Goal: Task Accomplishment & Management: Complete application form

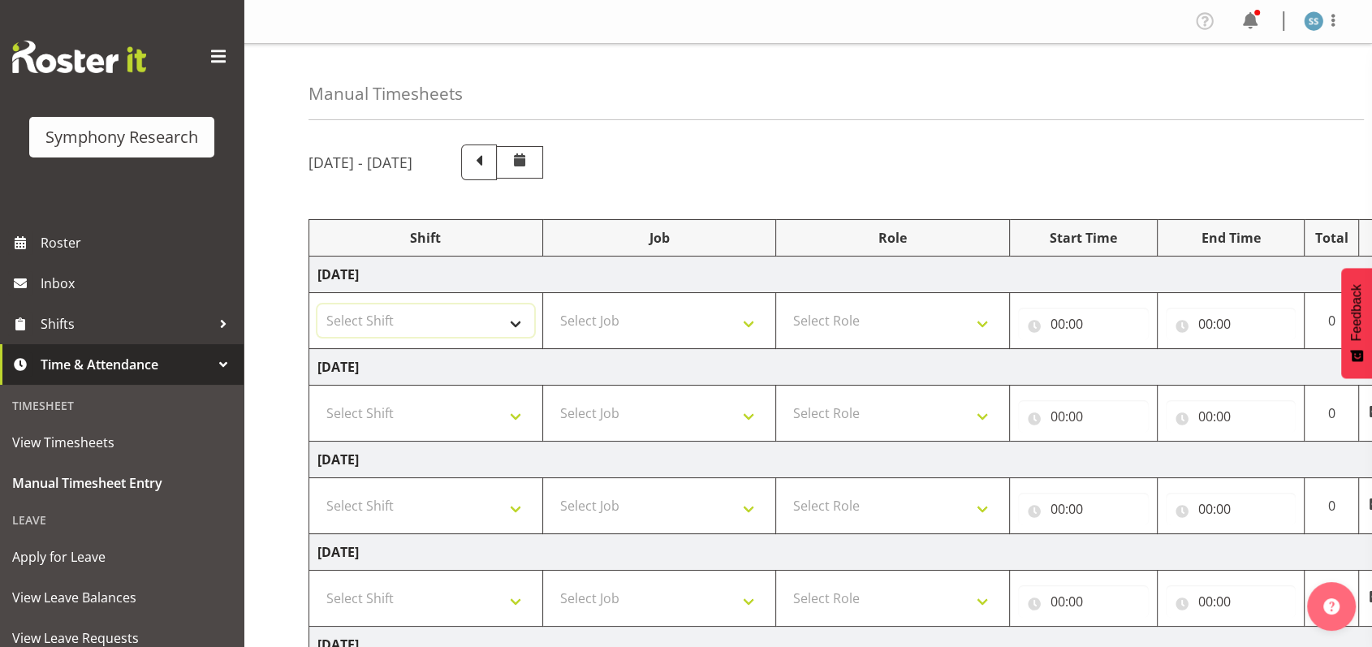
click at [523, 328] on select "Select Shift !!Weekend Residential (Roster IT Shift Label) *Business 9/10am ~ 4…" at bounding box center [425, 320] width 217 height 32
select select "1607"
click at [317, 304] on select "Select Shift !!Weekend Residential (Roster IT Shift Label) *Business 9/10am ~ 4…" at bounding box center [425, 320] width 217 height 32
click at [754, 323] on select "Select Job 550060 IF Admin 553492 World Poll Aus Wave 2 Main 2025 553493 World …" at bounding box center [659, 320] width 217 height 32
select select "10587"
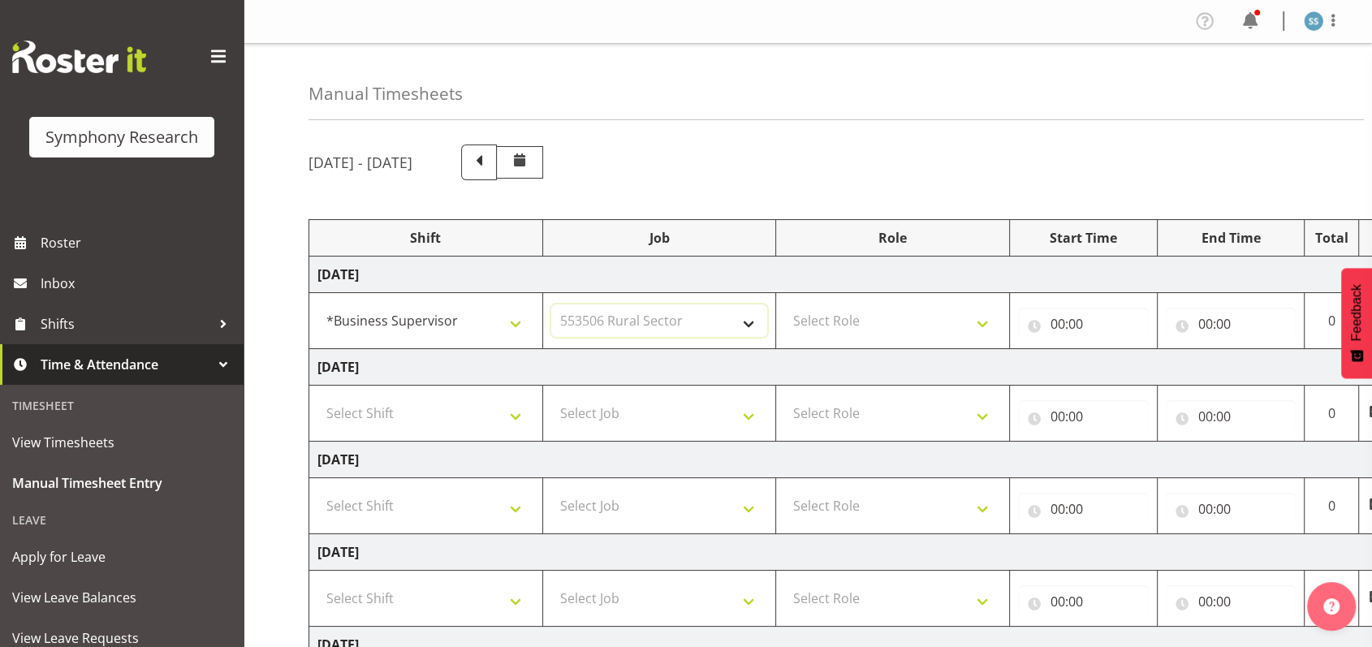
click at [551, 304] on select "Select Job 550060 IF Admin 553492 World Poll Aus Wave 2 Main 2025 553493 World …" at bounding box center [659, 320] width 217 height 32
click at [980, 323] on select "Select Role Briefing Interviewing" at bounding box center [892, 320] width 217 height 32
select select "47"
click at [784, 304] on select "Select Role Briefing Interviewing" at bounding box center [892, 320] width 217 height 32
click at [1056, 321] on input "00:00" at bounding box center [1083, 324] width 131 height 32
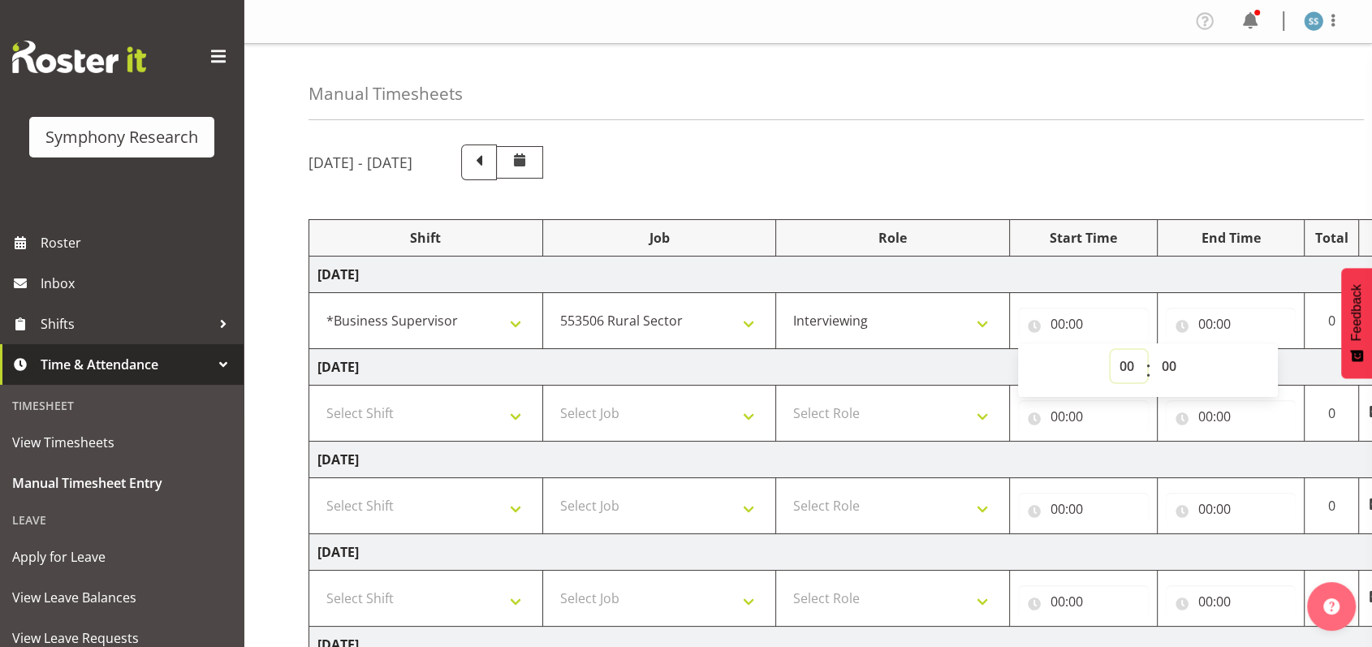
click at [1129, 363] on select "00 01 02 03 04 05 06 07 08 09 10 11 12 13 14 15 16 17 18 19 20 21 22 23" at bounding box center [1128, 366] width 37 height 32
select select "9"
click at [1110, 350] on select "00 01 02 03 04 05 06 07 08 09 10 11 12 13 14 15 16 17 18 19 20 21 22 23" at bounding box center [1128, 366] width 37 height 32
type input "09:00"
click at [1204, 320] on input "00:00" at bounding box center [1230, 324] width 131 height 32
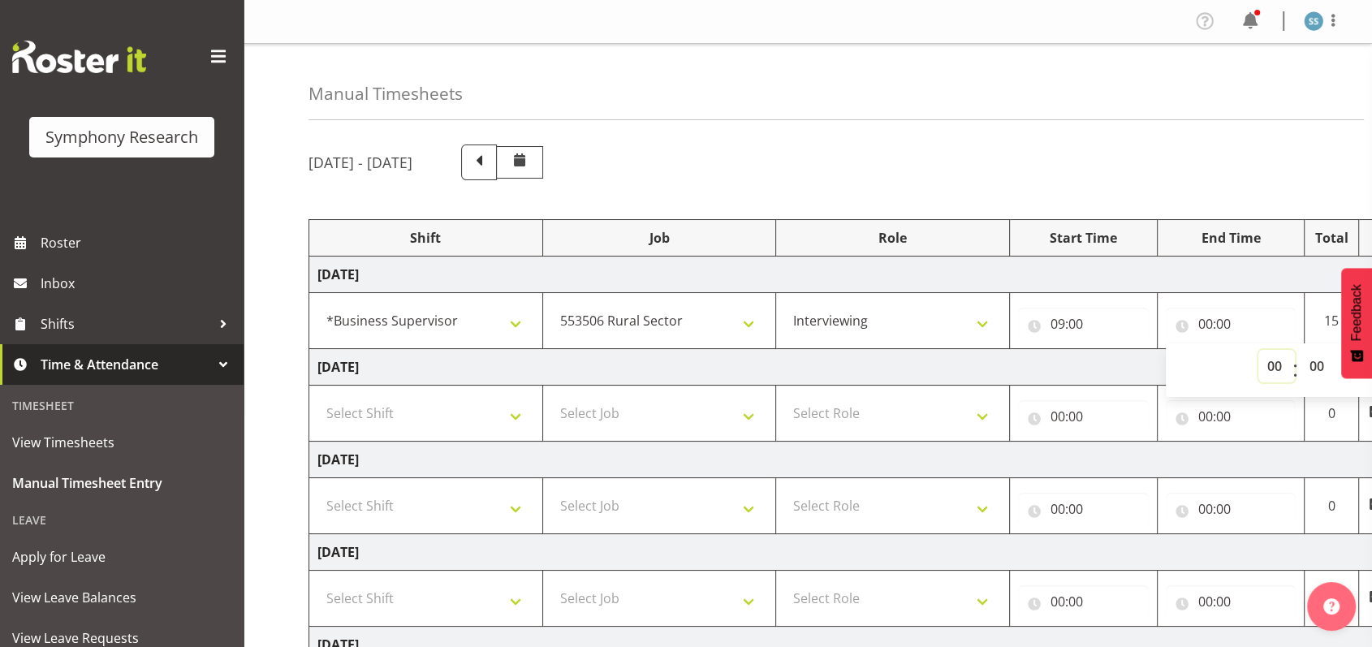
click at [1275, 360] on select "00 01 02 03 04 05 06 07 08 09 10 11 12 13 14 15 16 17 18 19 20 21 22 23" at bounding box center [1276, 366] width 37 height 32
select select "12"
click at [1258, 350] on select "00 01 02 03 04 05 06 07 08 09 10 11 12 13 14 15 16 17 18 19 20 21 22 23" at bounding box center [1276, 366] width 37 height 32
type input "12:00"
click at [205, 53] on span at bounding box center [218, 57] width 26 height 26
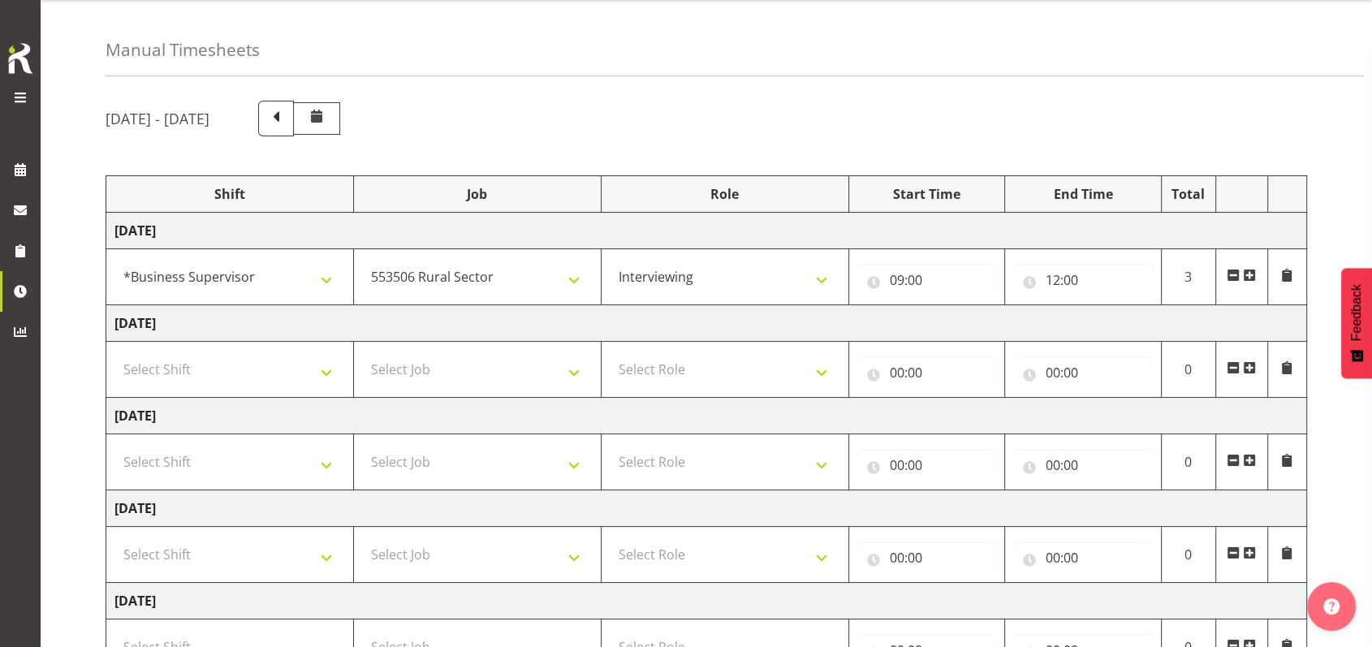
scroll to position [108, 0]
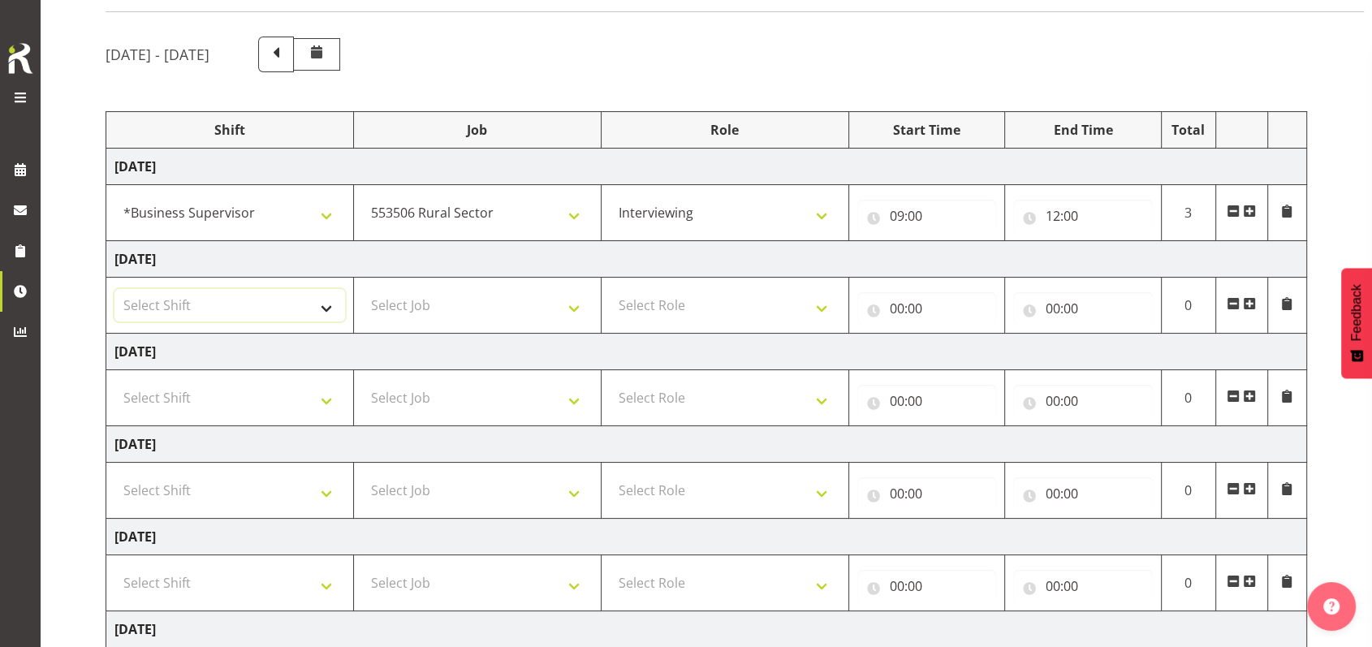
click at [330, 307] on select "Select Shift !!Weekend Residential (Roster IT Shift Label) *Business 9/10am ~ 4…" at bounding box center [229, 305] width 230 height 32
select select "26078"
click at [114, 289] on select "Select Shift !!Weekend Residential (Roster IT Shift Label) *Business 9/10am ~ 4…" at bounding box center [229, 305] width 230 height 32
click at [576, 306] on select "Select Job 550060 IF Admin 553492 World Poll Aus Wave 2 Main 2025 553493 World …" at bounding box center [477, 305] width 230 height 32
select select "10587"
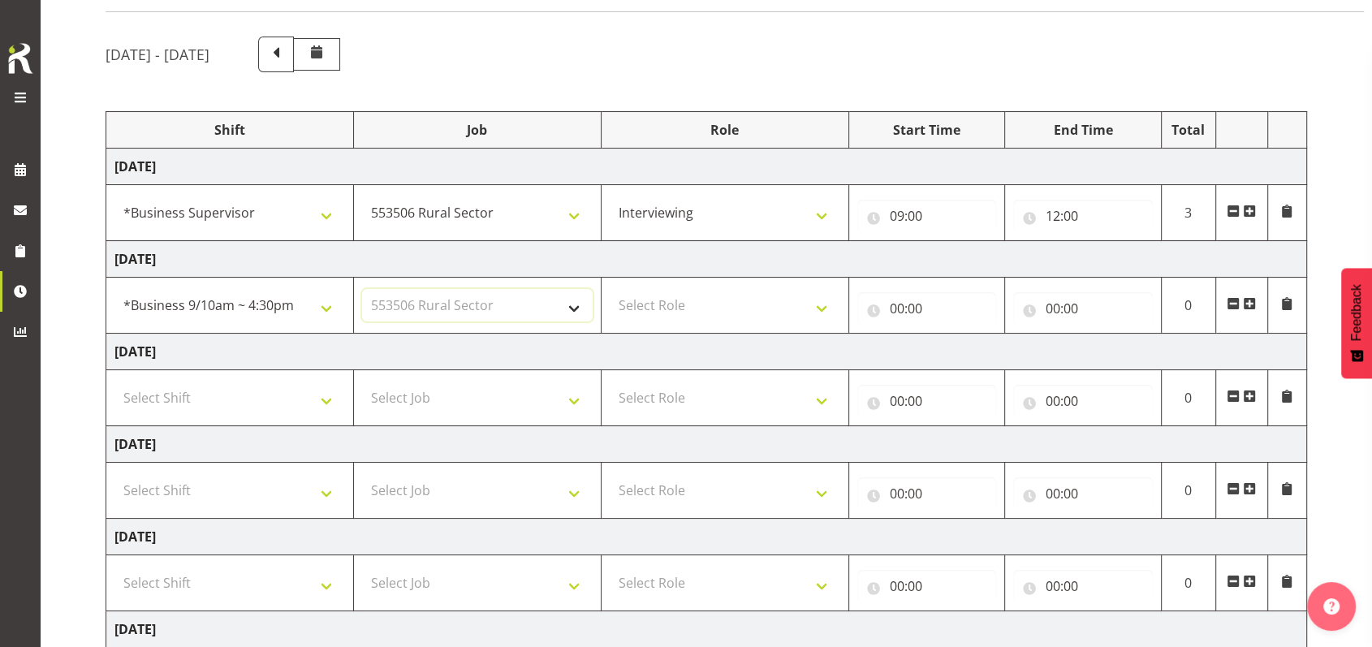
click at [362, 289] on select "Select Job 550060 IF Admin 553492 World Poll Aus Wave 2 Main 2025 553493 World …" at bounding box center [477, 305] width 230 height 32
click at [825, 304] on select "Select Role Briefing Interviewing" at bounding box center [725, 305] width 230 height 32
select select "47"
click at [610, 289] on select "Select Role Briefing Interviewing" at bounding box center [725, 305] width 230 height 32
click at [900, 306] on input "00:00" at bounding box center [927, 308] width 140 height 32
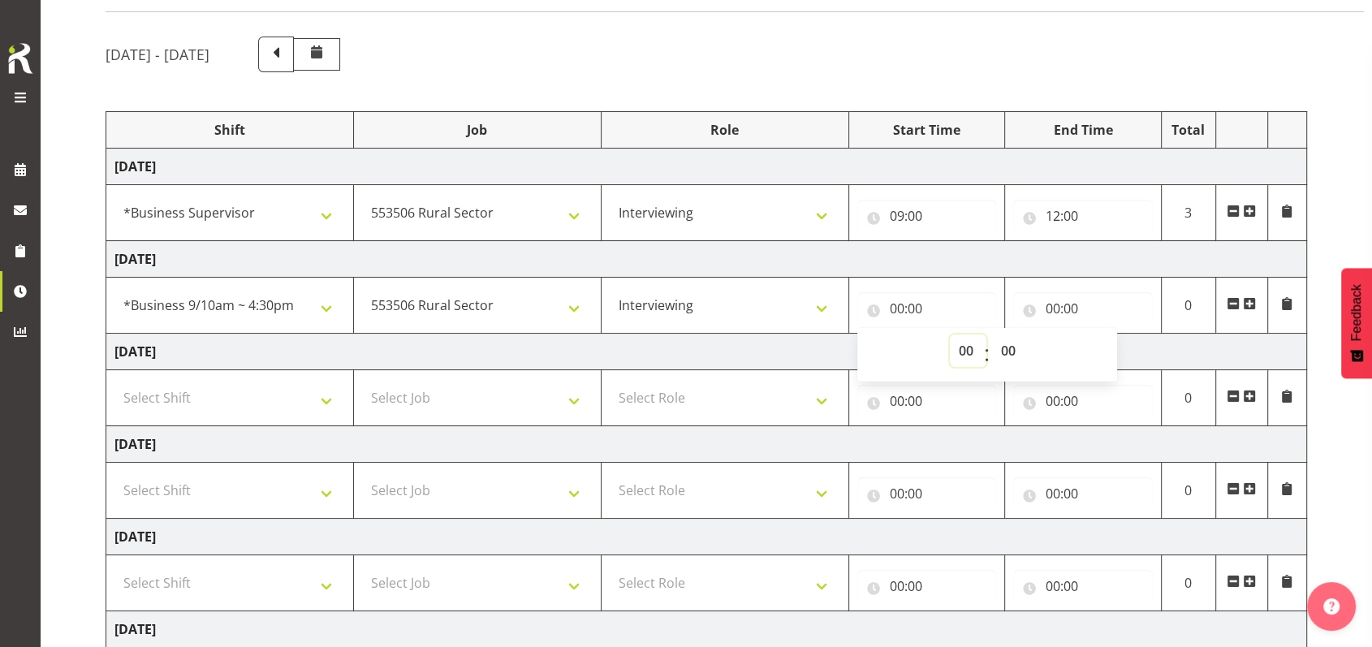
click at [961, 347] on select "00 01 02 03 04 05 06 07 08 09 10 11 12 13 14 15 16 17 18 19 20 21 22 23" at bounding box center [968, 350] width 37 height 32
select select "9"
click at [950, 334] on select "00 01 02 03 04 05 06 07 08 09 10 11 12 13 14 15 16 17 18 19 20 21 22 23" at bounding box center [968, 350] width 37 height 32
type input "09:00"
click at [1049, 304] on input "00:00" at bounding box center [1083, 308] width 140 height 32
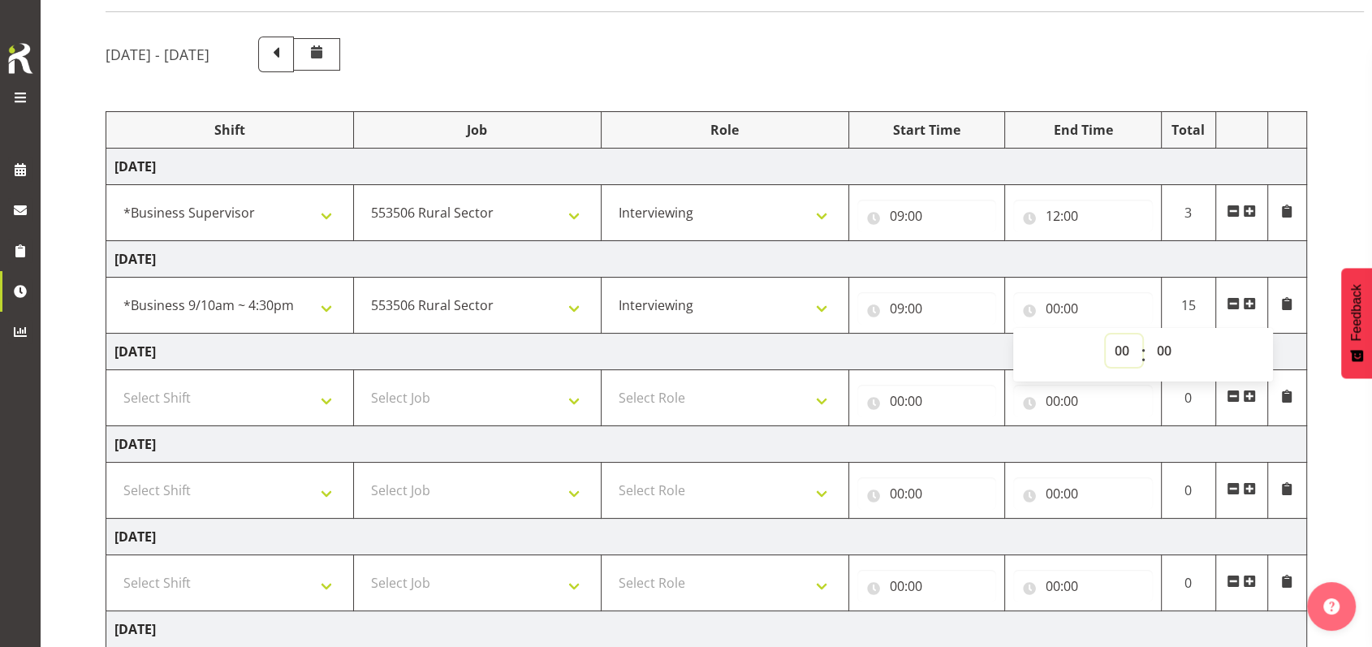
click at [1125, 347] on select "00 01 02 03 04 05 06 07 08 09 10 11 12 13 14 15 16 17 18 19 20 21 22 23" at bounding box center [1123, 350] width 37 height 32
select select "12"
click at [1105, 334] on select "00 01 02 03 04 05 06 07 08 09 10 11 12 13 14 15 16 17 18 19 20 21 22 23" at bounding box center [1123, 350] width 37 height 32
type input "12:00"
click at [1253, 302] on span at bounding box center [1249, 303] width 13 height 13
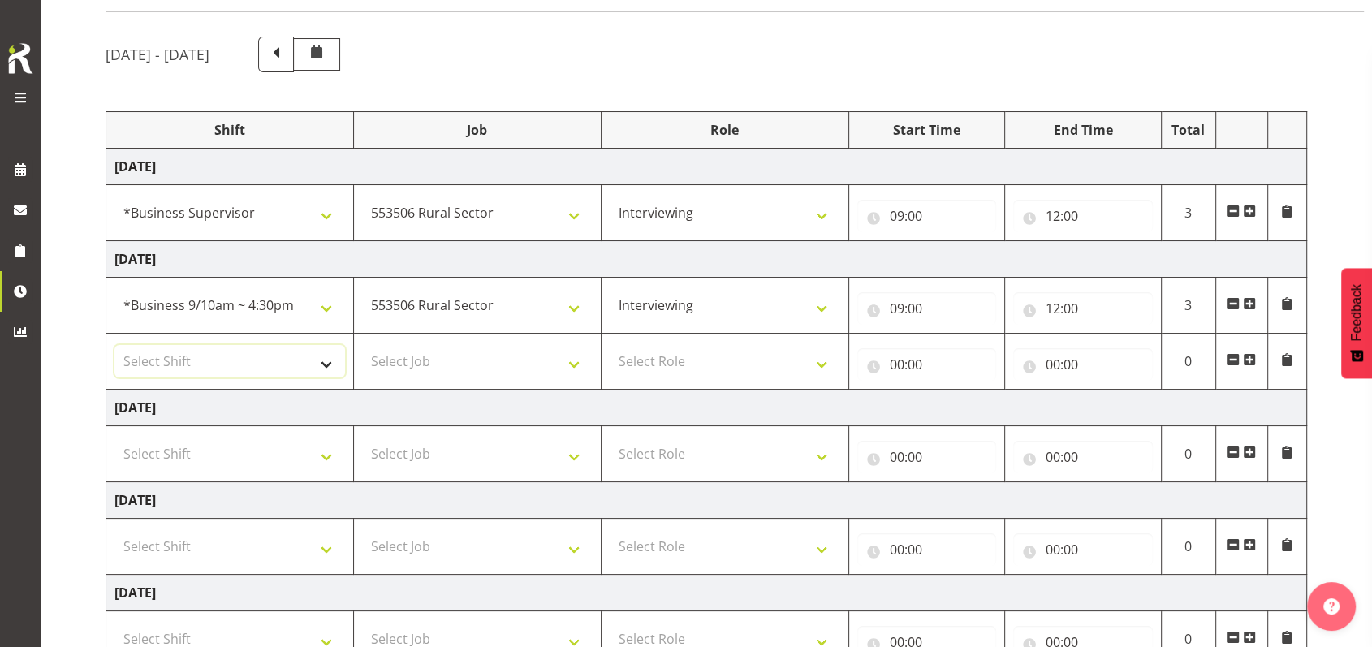
click at [334, 360] on select "Select Shift !!Weekend Residential (Roster IT Shift Label) *Business 9/10am ~ 4…" at bounding box center [229, 361] width 230 height 32
click at [114, 345] on select "Select Shift !!Weekend Residential (Roster IT Shift Label) *Business 9/10am ~ 4…" at bounding box center [229, 361] width 230 height 32
click at [579, 364] on select "Select Job 550060 IF Admin 553492 World Poll Aus Wave 2 Main 2025 553493 World …" at bounding box center [477, 361] width 230 height 32
click at [328, 361] on select "!!Weekend Residential (Roster IT Shift Label) *Business 9/10am ~ 4:30pm *Busine…" at bounding box center [229, 361] width 230 height 32
click at [331, 362] on select "!!Weekend Residential (Roster IT Shift Label) *Business 9/10am ~ 4:30pm *Busine…" at bounding box center [229, 361] width 230 height 32
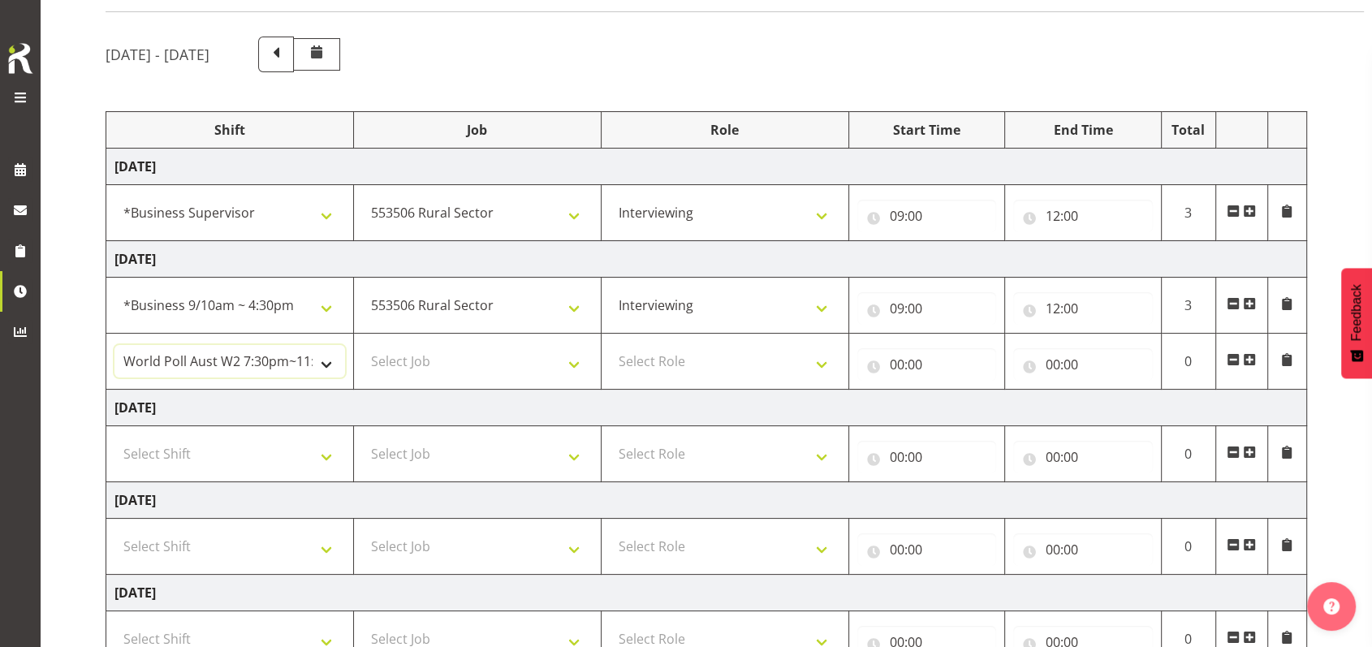
click at [331, 362] on select "!!Weekend Residential (Roster IT Shift Label) *Business 9/10am ~ 4:30pm *Busine…" at bounding box center [229, 361] width 230 height 32
select select "48116"
click at [114, 345] on select "!!Weekend Residential (Roster IT Shift Label) *Business 9/10am ~ 4:30pm *Busine…" at bounding box center [229, 361] width 230 height 32
click at [577, 364] on select "Select Job 550060 IF Admin 553492 World Poll Aus Wave 2 Main 2025 553493 World …" at bounding box center [477, 361] width 230 height 32
select select "10587"
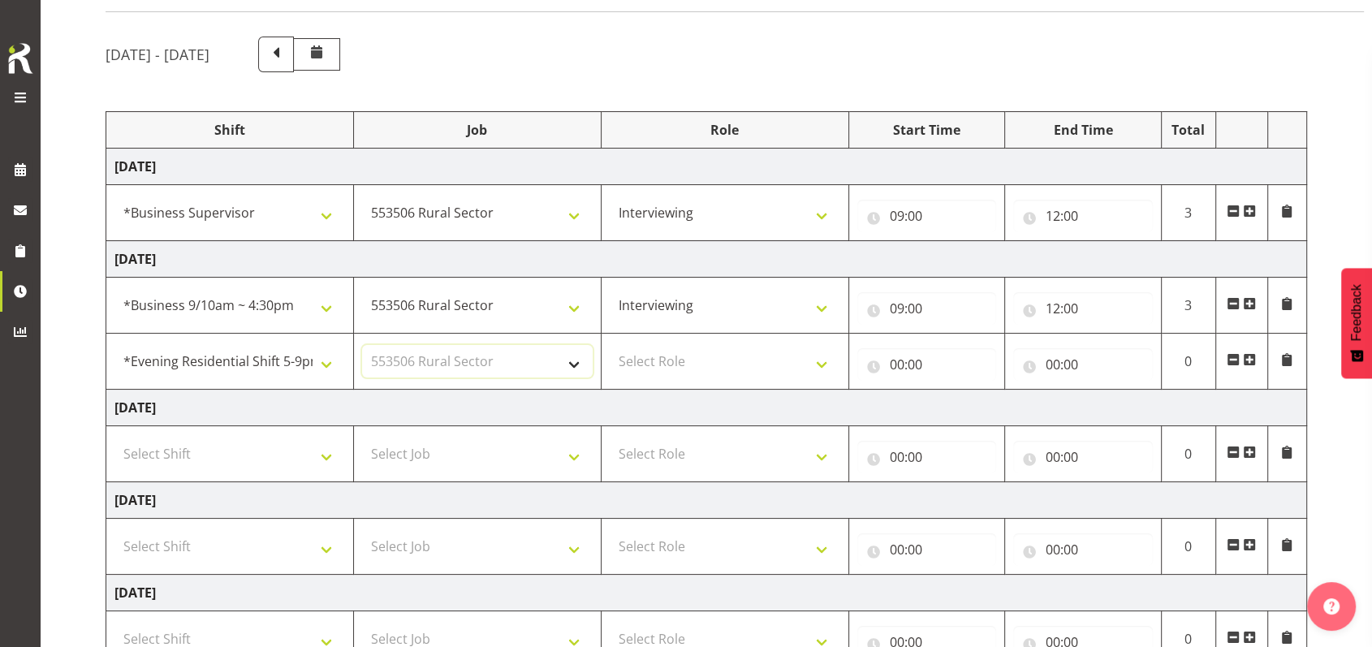
click at [362, 345] on select "Select Job 550060 IF Admin 553492 World Poll Aus Wave 2 Main 2025 553493 World …" at bounding box center [477, 361] width 230 height 32
click at [820, 360] on select "Select Role Briefing Interviewing" at bounding box center [725, 361] width 230 height 32
select select "47"
click at [610, 345] on select "Select Role Briefing Interviewing" at bounding box center [725, 361] width 230 height 32
click at [901, 363] on input "00:00" at bounding box center [927, 364] width 140 height 32
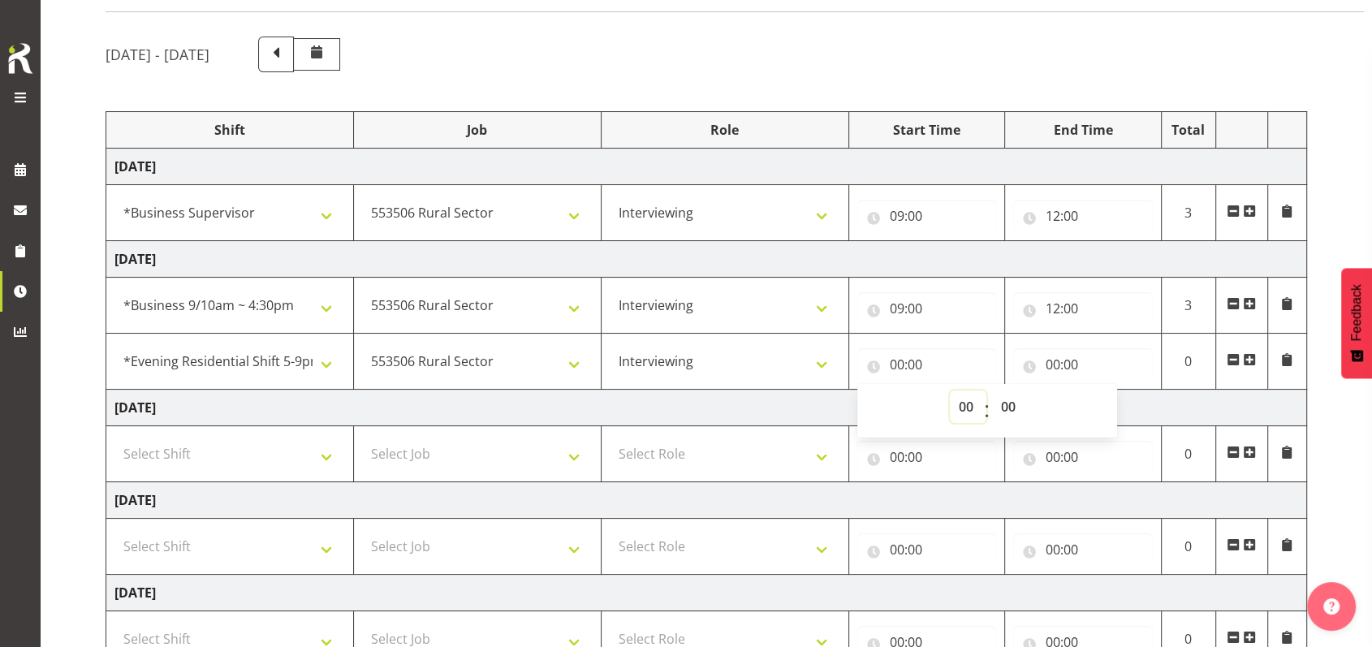
click at [967, 405] on select "00 01 02 03 04 05 06 07 08 09 10 11 12 13 14 15 16 17 18 19 20 21 22 23" at bounding box center [968, 406] width 37 height 32
select select "17"
click at [950, 390] on select "00 01 02 03 04 05 06 07 08 09 10 11 12 13 14 15 16 17 18 19 20 21 22 23" at bounding box center [968, 406] width 37 height 32
type input "17:00"
click at [1050, 362] on input "00:00" at bounding box center [1083, 364] width 140 height 32
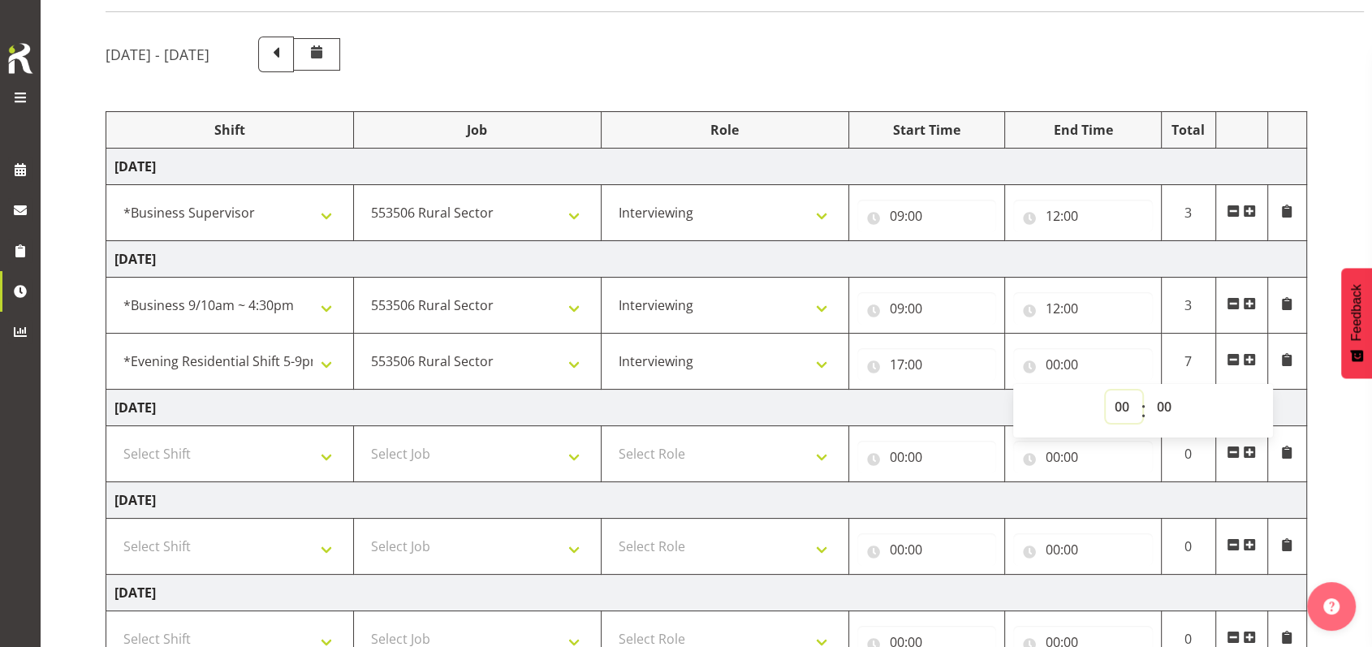
click at [1127, 407] on select "00 01 02 03 04 05 06 07 08 09 10 11 12 13 14 15 16 17 18 19 20 21 22 23" at bounding box center [1123, 406] width 37 height 32
click at [1122, 406] on select "00 01 02 03 04 05 06 07 08 09 10 11 12 13 14 15 16 17 18 19 20 21 22 23" at bounding box center [1123, 406] width 37 height 32
click at [1122, 399] on select "00 01 02 03 04 05 06 07 08 09 10 11 12 13 14 15 16 17 18 19 20 21 22 23" at bounding box center [1123, 406] width 37 height 32
select select "18"
click at [1105, 390] on select "00 01 02 03 04 05 06 07 08 09 10 11 12 13 14 15 16 17 18 19 20 21 22 23" at bounding box center [1123, 406] width 37 height 32
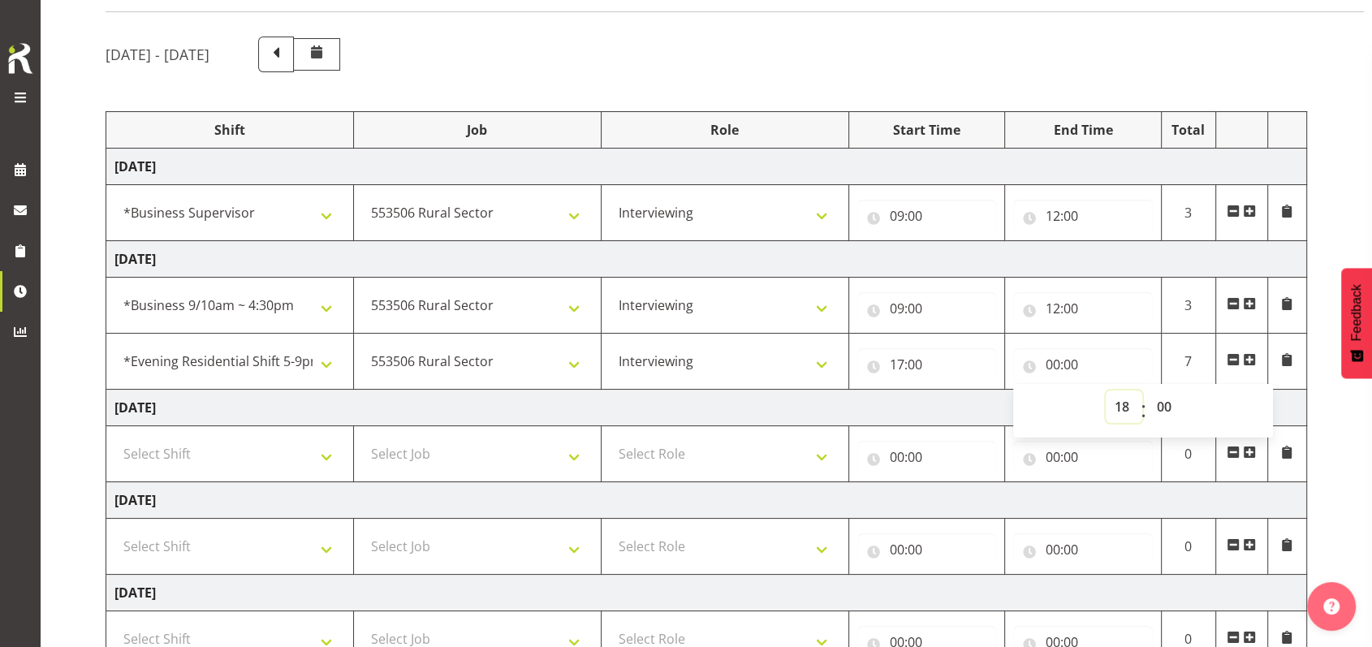
type input "18:00"
click at [1162, 407] on select "00 01 02 03 04 05 06 07 08 09 10 11 12 13 14 15 16 17 18 19 20 21 22 23 24 25 2…" at bounding box center [1166, 406] width 37 height 32
select select "55"
click at [1148, 390] on select "00 01 02 03 04 05 06 07 08 09 10 11 12 13 14 15 16 17 18 19 20 21 22 23 24 25 2…" at bounding box center [1166, 406] width 37 height 32
type input "18:55"
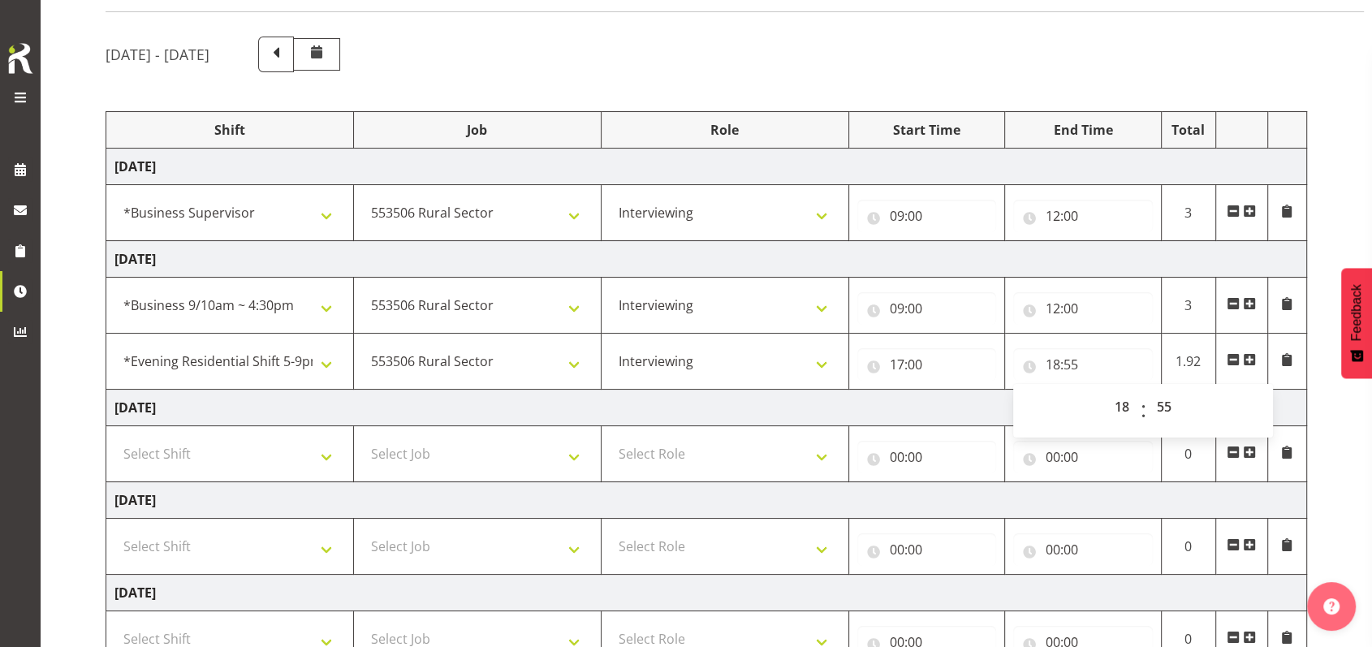
click at [1248, 359] on span at bounding box center [1249, 359] width 13 height 13
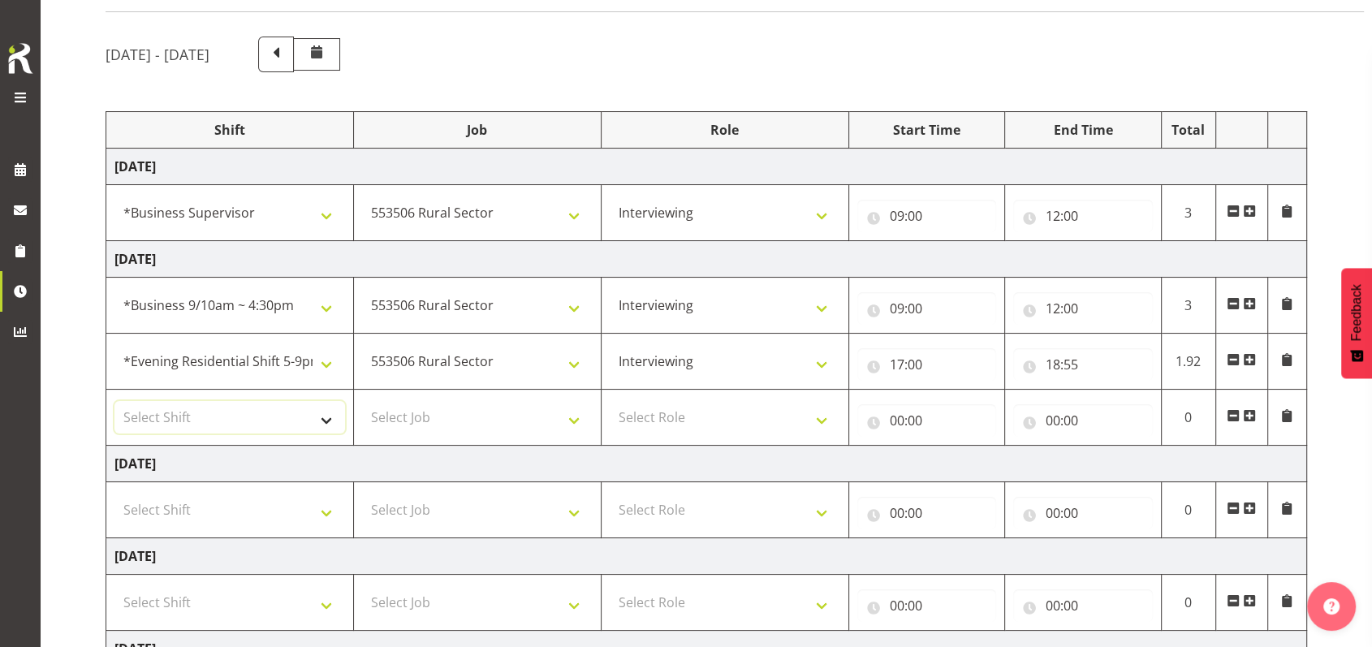
click at [325, 416] on select "Select Shift !!Weekend Residential (Roster IT Shift Label) *Business 9/10am ~ 4…" at bounding box center [229, 417] width 230 height 32
click at [896, 422] on input "00:00" at bounding box center [927, 420] width 140 height 32
click at [321, 423] on select "Select Shift !!Weekend Residential (Roster IT Shift Label) *Business 9/10am ~ 4…" at bounding box center [229, 417] width 230 height 32
select select "56692"
click at [114, 401] on select "Select Shift !!Weekend Residential (Roster IT Shift Label) *Business 9/10am ~ 4…" at bounding box center [229, 417] width 230 height 32
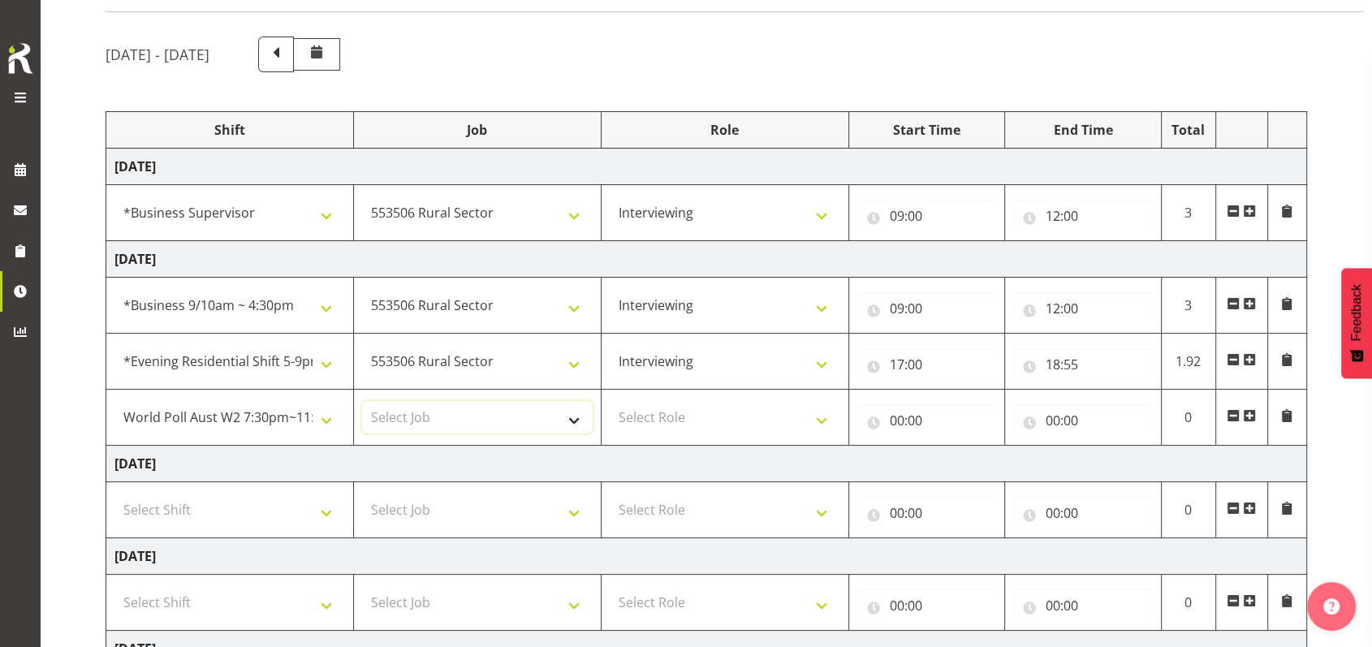
click at [575, 423] on select "Select Job 550060 IF Admin 553492 World Poll Aus Wave 2 Main 2025 553493 World …" at bounding box center [477, 417] width 230 height 32
select select "10499"
click at [362, 401] on select "Select Job 550060 IF Admin 553492 World Poll Aus Wave 2 Main 2025 553493 World …" at bounding box center [477, 417] width 230 height 32
click at [824, 414] on select "Select Role Briefing Interviewing" at bounding box center [725, 417] width 230 height 32
select select "47"
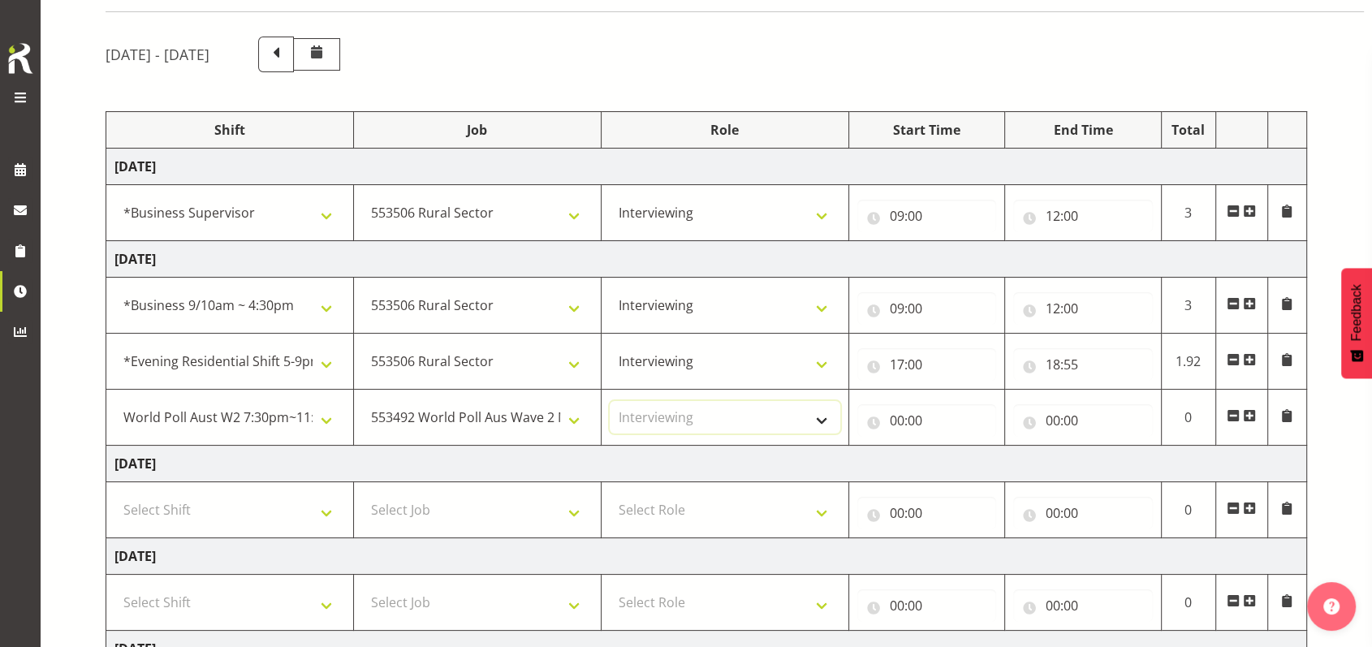
click at [610, 401] on select "Select Role Briefing Interviewing" at bounding box center [725, 417] width 230 height 32
click at [894, 417] on input "00:00" at bounding box center [927, 420] width 140 height 32
click at [962, 460] on select "00 01 02 03 04 05 06 07 08 09 10 11 12 13 14 15 16 17 18 19 20 21 22 23" at bounding box center [968, 462] width 37 height 32
select select "18"
click at [950, 446] on select "00 01 02 03 04 05 06 07 08 09 10 11 12 13 14 15 16 17 18 19 20 21 22 23" at bounding box center [968, 462] width 37 height 32
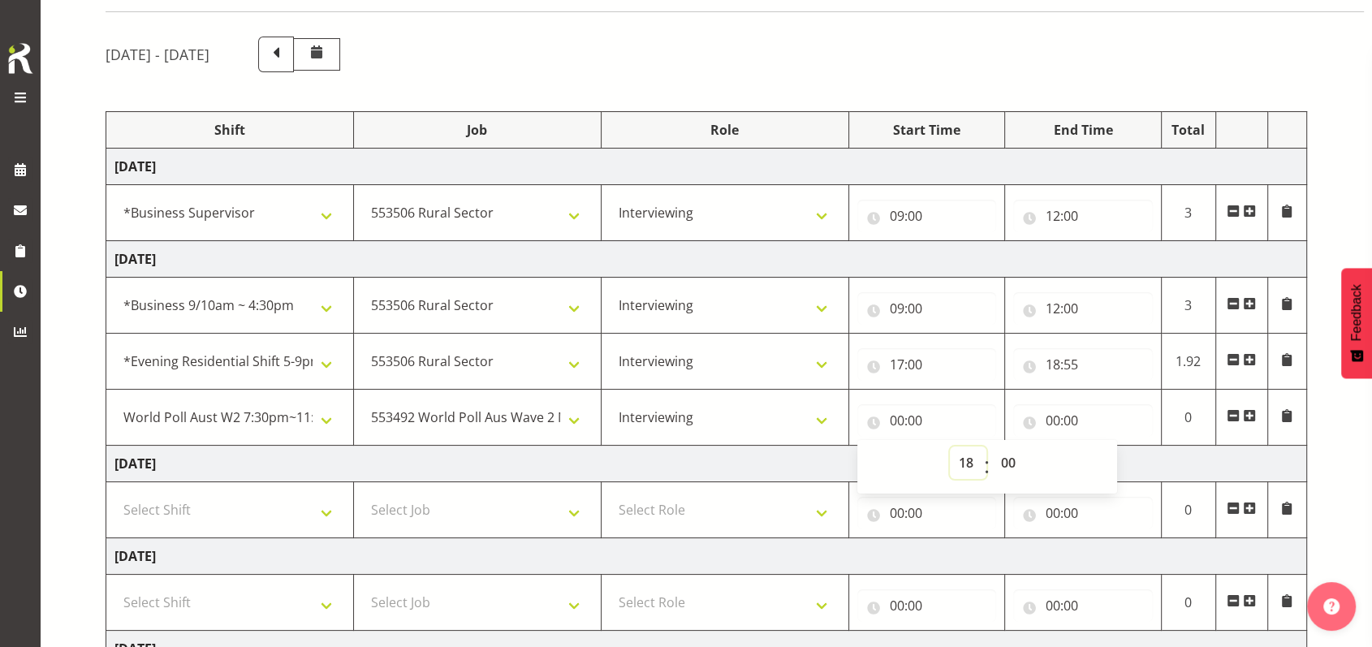
type input "18:00"
drag, startPoint x: 1006, startPoint y: 463, endPoint x: 1006, endPoint y: 448, distance: 15.4
click at [1006, 463] on select "00 01 02 03 04 05 06 07 08 09 10 11 12 13 14 15 16 17 18 19 20 21 22 23 24 25 2…" at bounding box center [1010, 462] width 37 height 32
select select "55"
click at [992, 446] on select "00 01 02 03 04 05 06 07 08 09 10 11 12 13 14 15 16 17 18 19 20 21 22 23 24 25 2…" at bounding box center [1010, 462] width 37 height 32
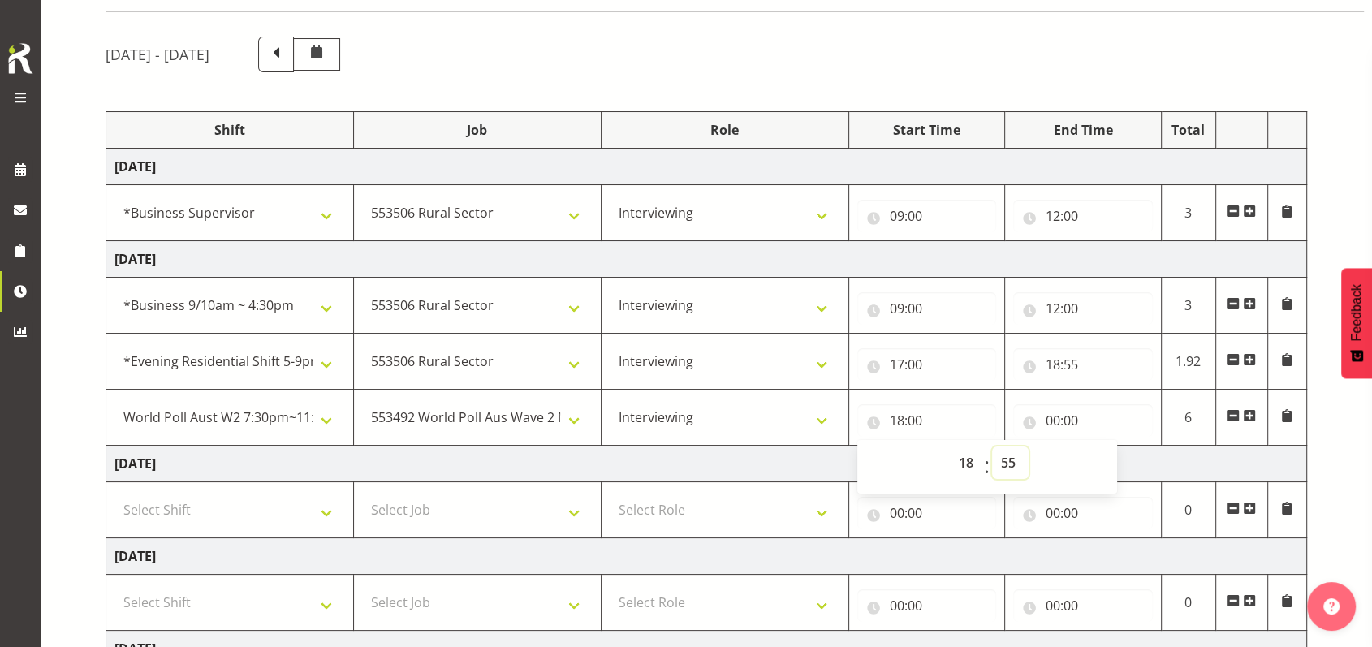
type input "18:55"
click at [1048, 416] on input "00:00" at bounding box center [1083, 420] width 140 height 32
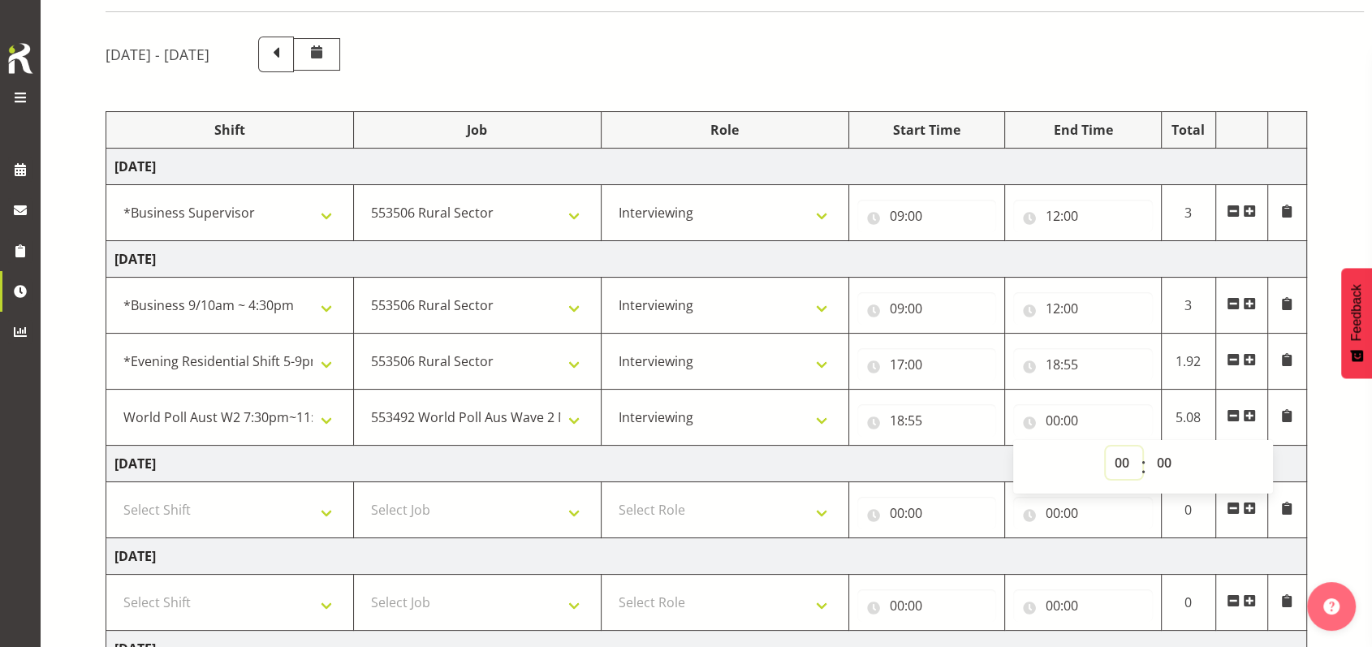
click at [1120, 457] on select "00 01 02 03 04 05 06 07 08 09 10 11 12 13 14 15 16 17 18 19 20 21 22 23" at bounding box center [1123, 462] width 37 height 32
select select "23"
click at [1105, 446] on select "00 01 02 03 04 05 06 07 08 09 10 11 12 13 14 15 16 17 18 19 20 21 22 23" at bounding box center [1123, 462] width 37 height 32
type input "23:00"
drag, startPoint x: 1162, startPoint y: 460, endPoint x: 1161, endPoint y: 446, distance: 14.6
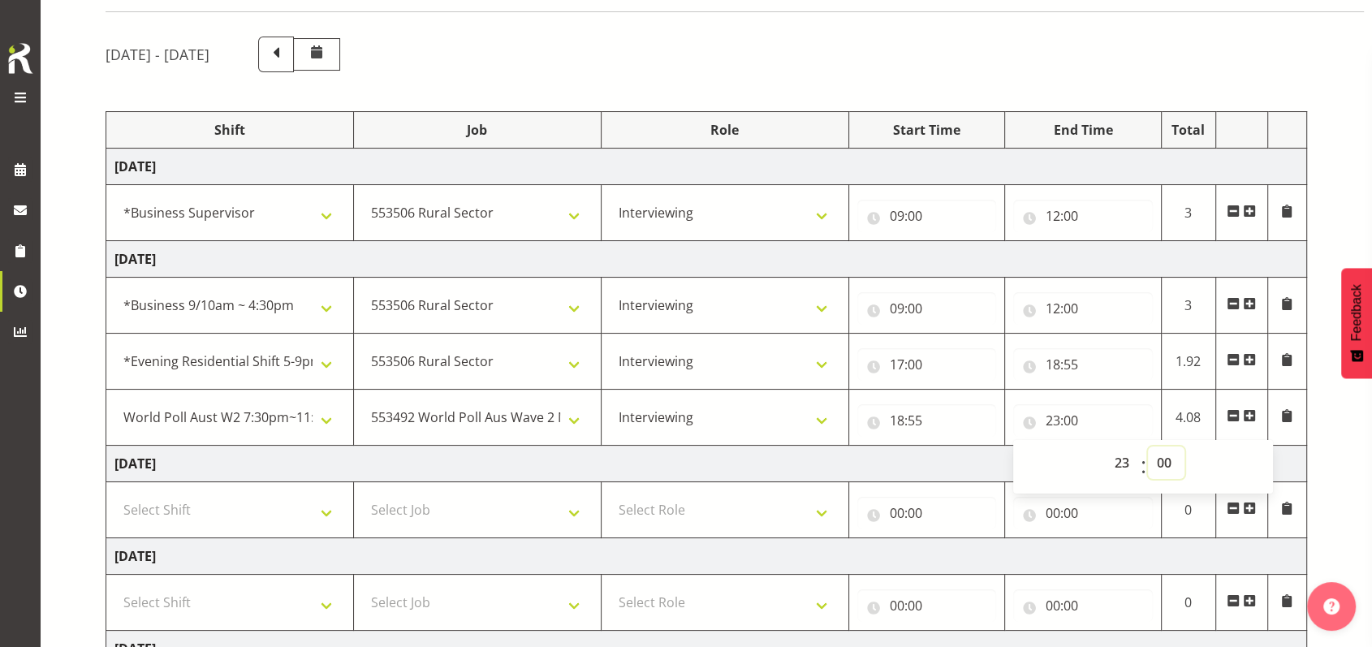
click at [1161, 460] on select "00 01 02 03 04 05 06 07 08 09 10 11 12 13 14 15 16 17 18 19 20 21 22 23 24 25 2…" at bounding box center [1166, 462] width 37 height 32
select select "30"
click at [1148, 446] on select "00 01 02 03 04 05 06 07 08 09 10 11 12 13 14 15 16 17 18 19 20 21 22 23 24 25 2…" at bounding box center [1166, 462] width 37 height 32
type input "23:30"
click at [985, 466] on td "[DATE]" at bounding box center [706, 464] width 1200 height 37
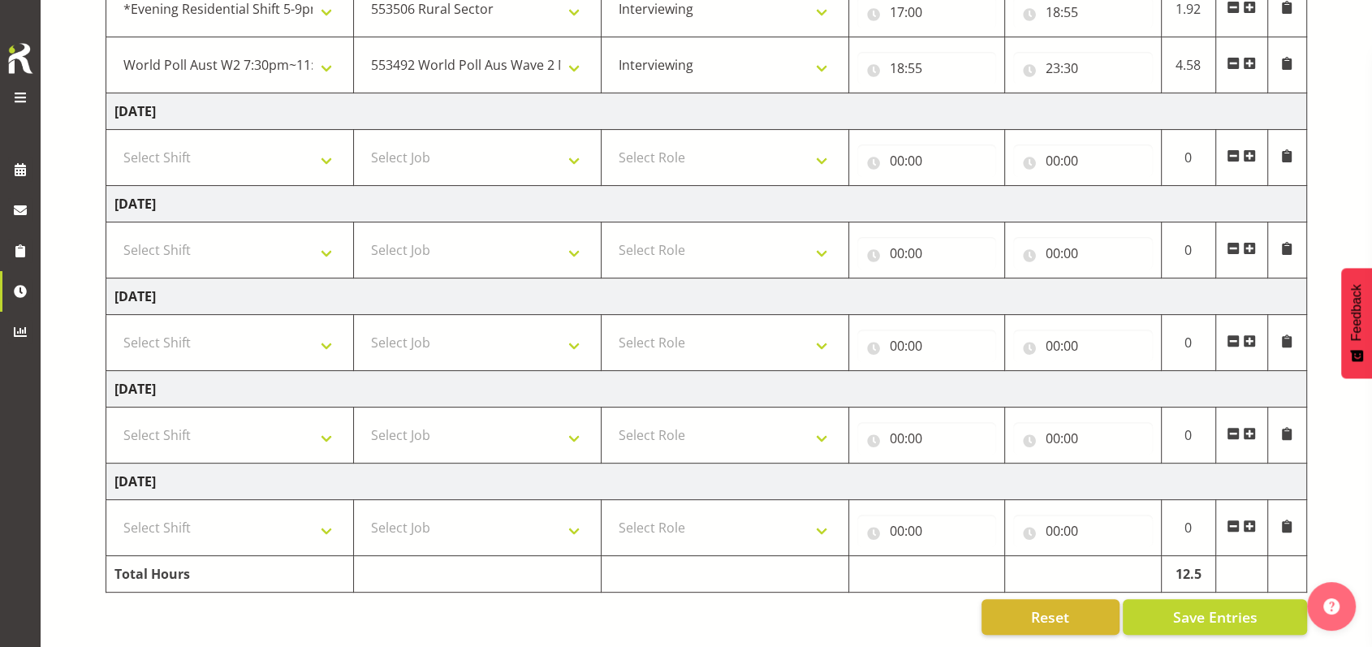
scroll to position [474, 0]
click at [1194, 606] on span "Save Entries" at bounding box center [1214, 616] width 84 height 21
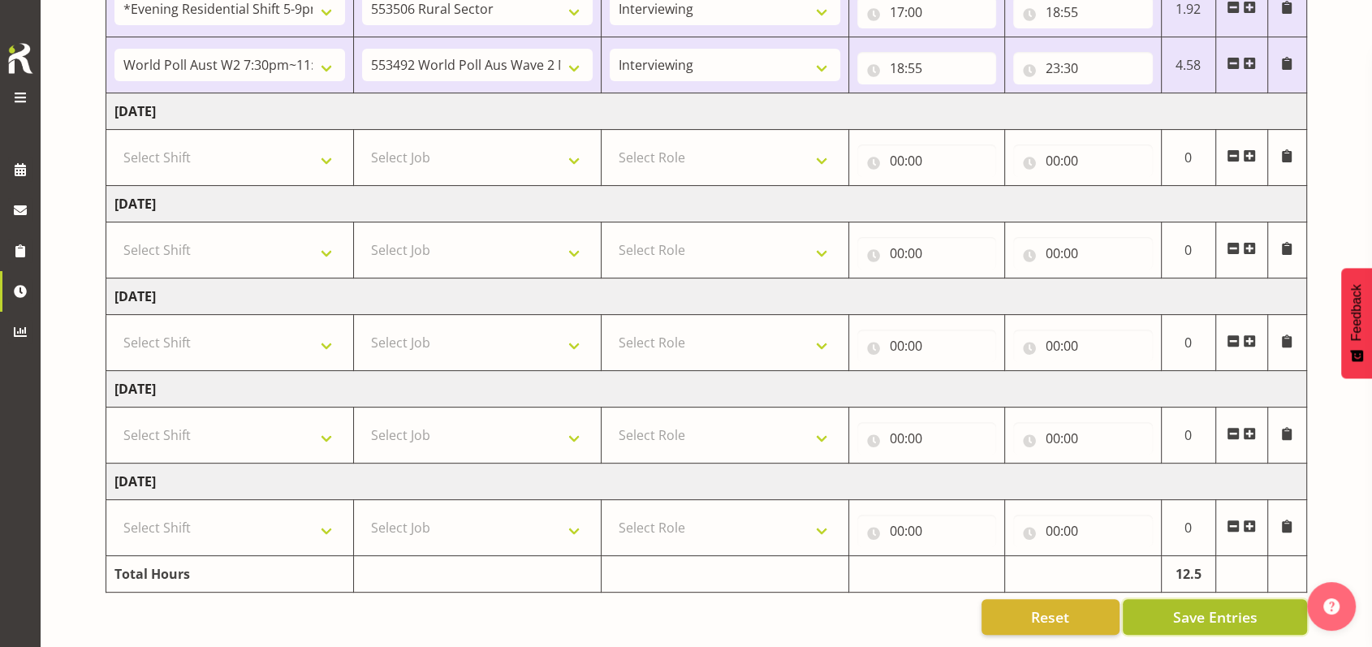
click at [1223, 606] on span "Save Entries" at bounding box center [1214, 616] width 84 height 21
click at [1183, 608] on span "Save Entries" at bounding box center [1214, 616] width 84 height 21
